Goal: Check status: Check status

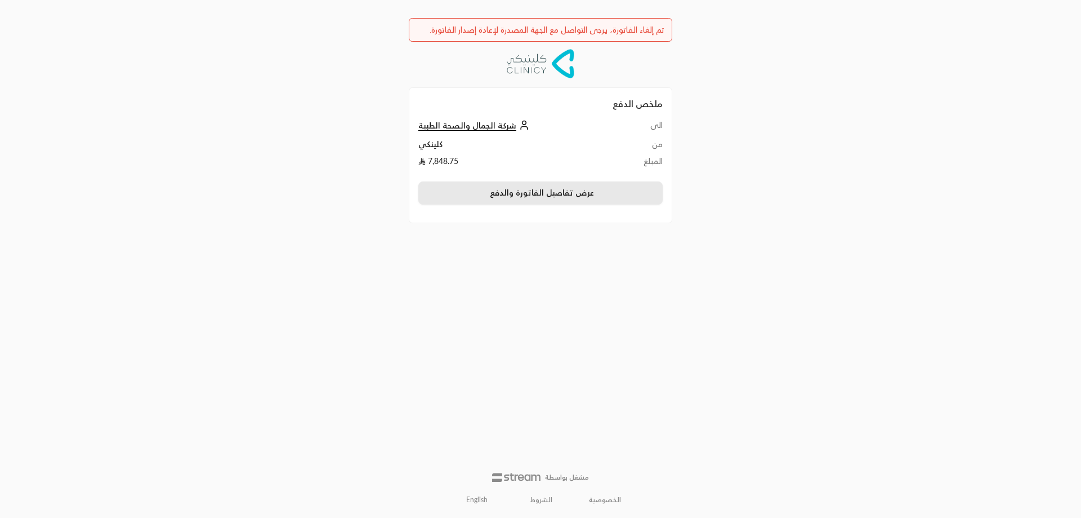
click at [538, 197] on button "عرض تفاصيل الفاتورة والدفع" at bounding box center [541, 193] width 244 height 24
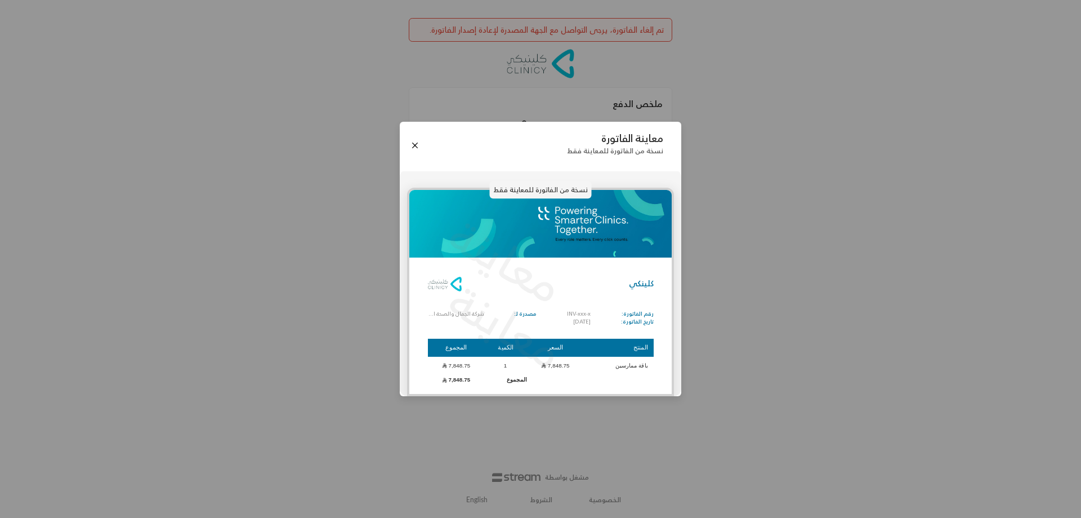
click at [514, 276] on p "معاينة" at bounding box center [506, 260] width 139 height 119
click at [417, 144] on button "Close" at bounding box center [415, 145] width 12 height 12
